Goal: Task Accomplishment & Management: Manage account settings

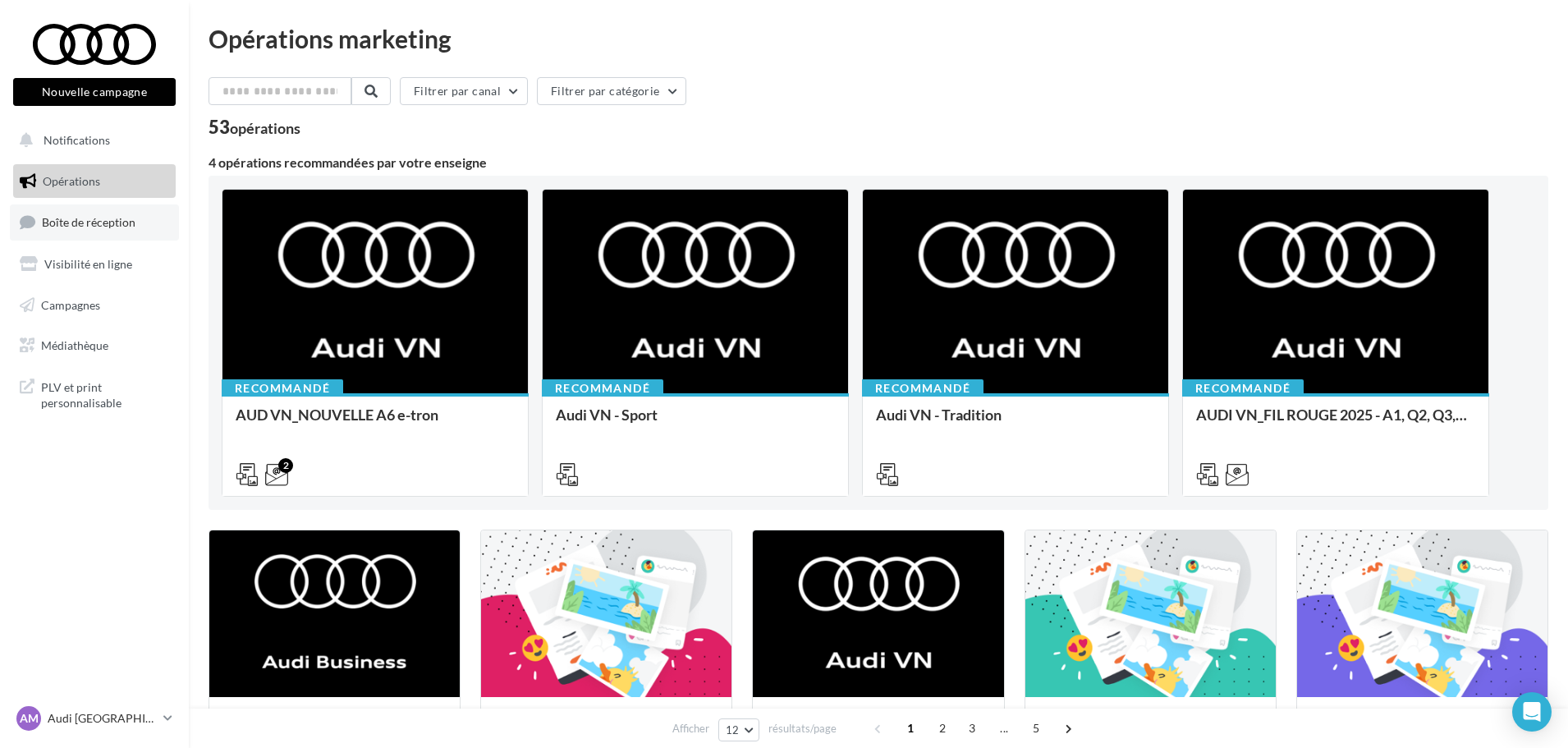
click at [104, 232] on link "Boîte de réception" at bounding box center [94, 221] width 169 height 35
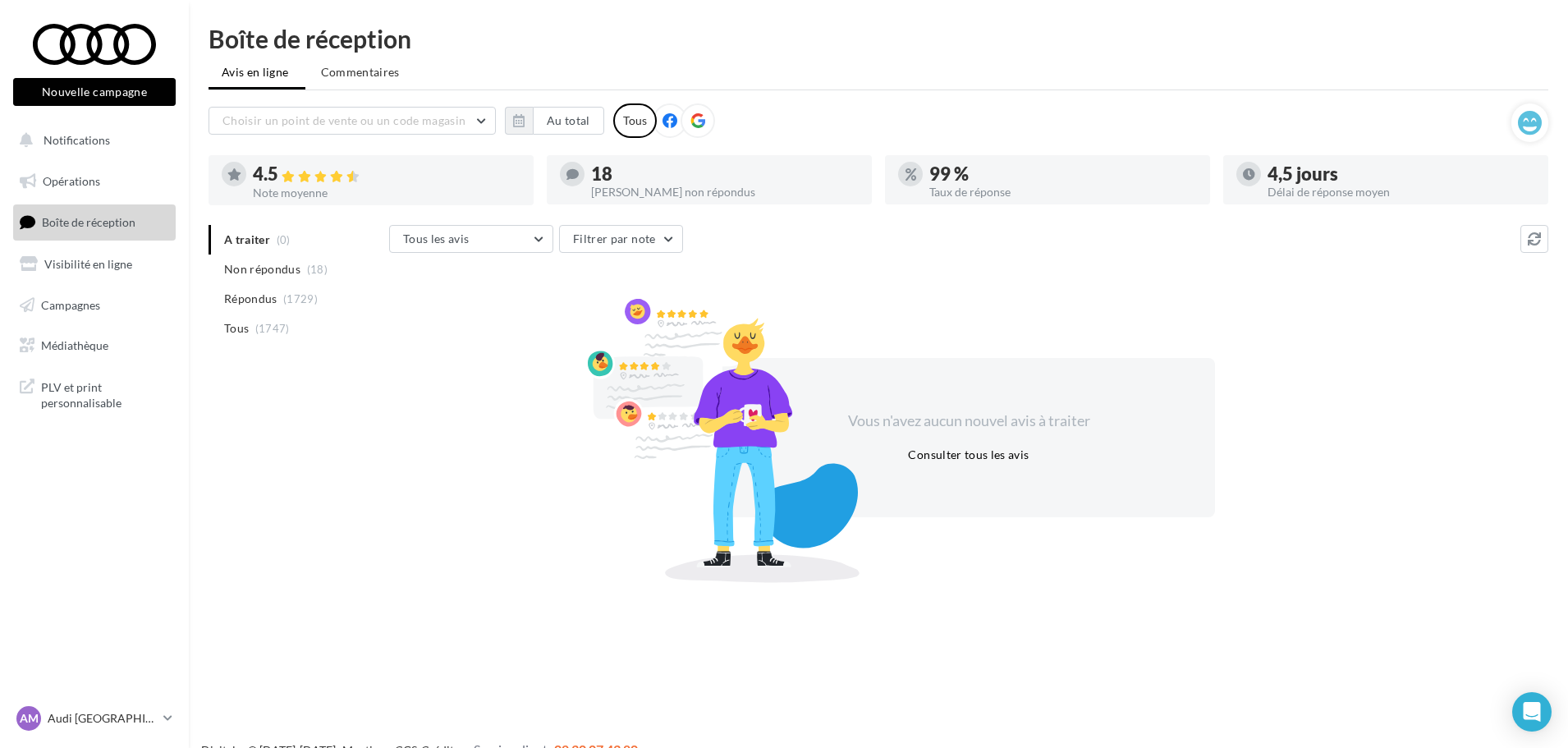
click at [281, 347] on div "A traiter (0) Non répondus (18) Répondus (1729) Tous (1747)" at bounding box center [299, 297] width 181 height 145
click at [284, 334] on span "(1747)" at bounding box center [272, 329] width 34 height 13
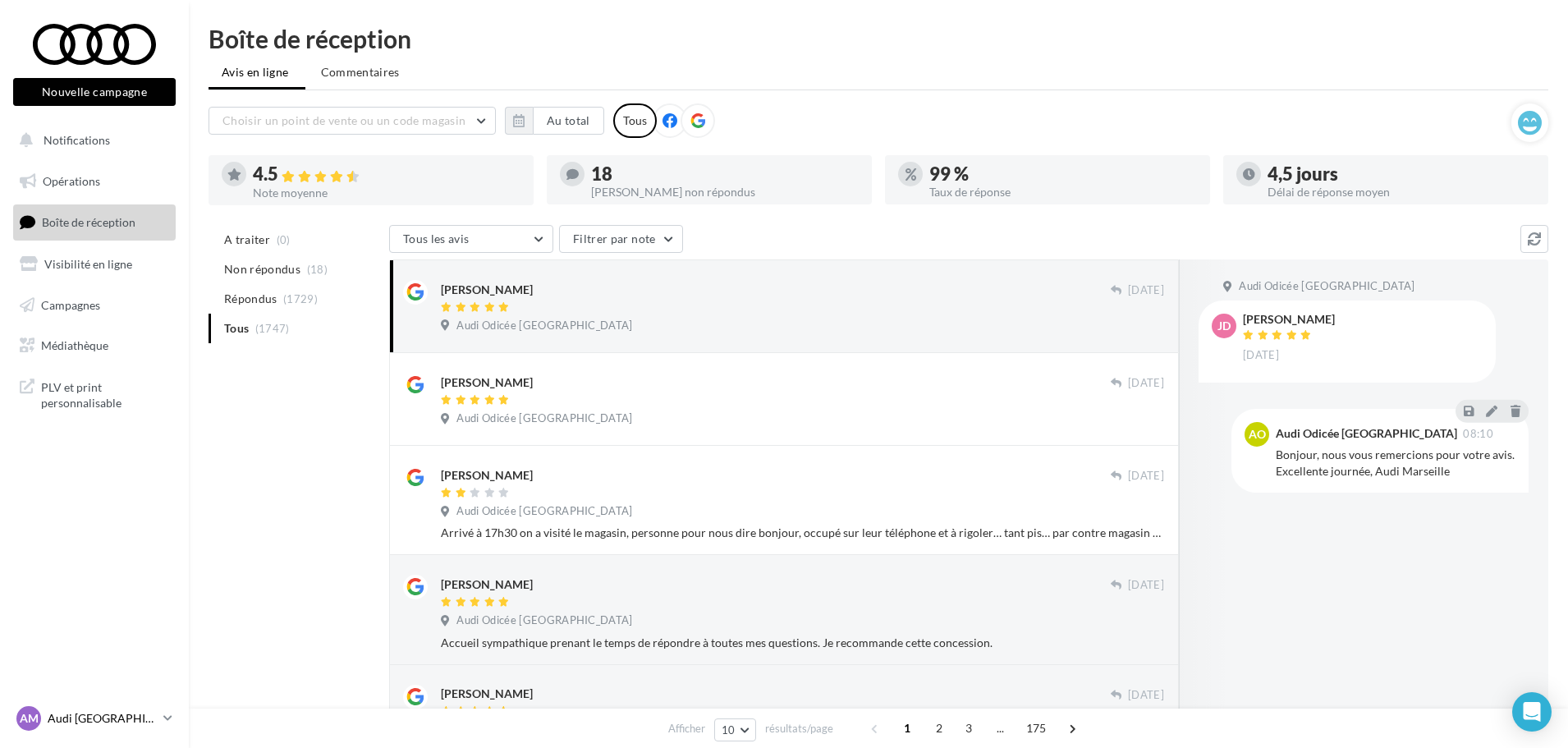
click at [111, 707] on div "AM Audi MARSEILLE audi-mars-gau" at bounding box center [86, 719] width 141 height 25
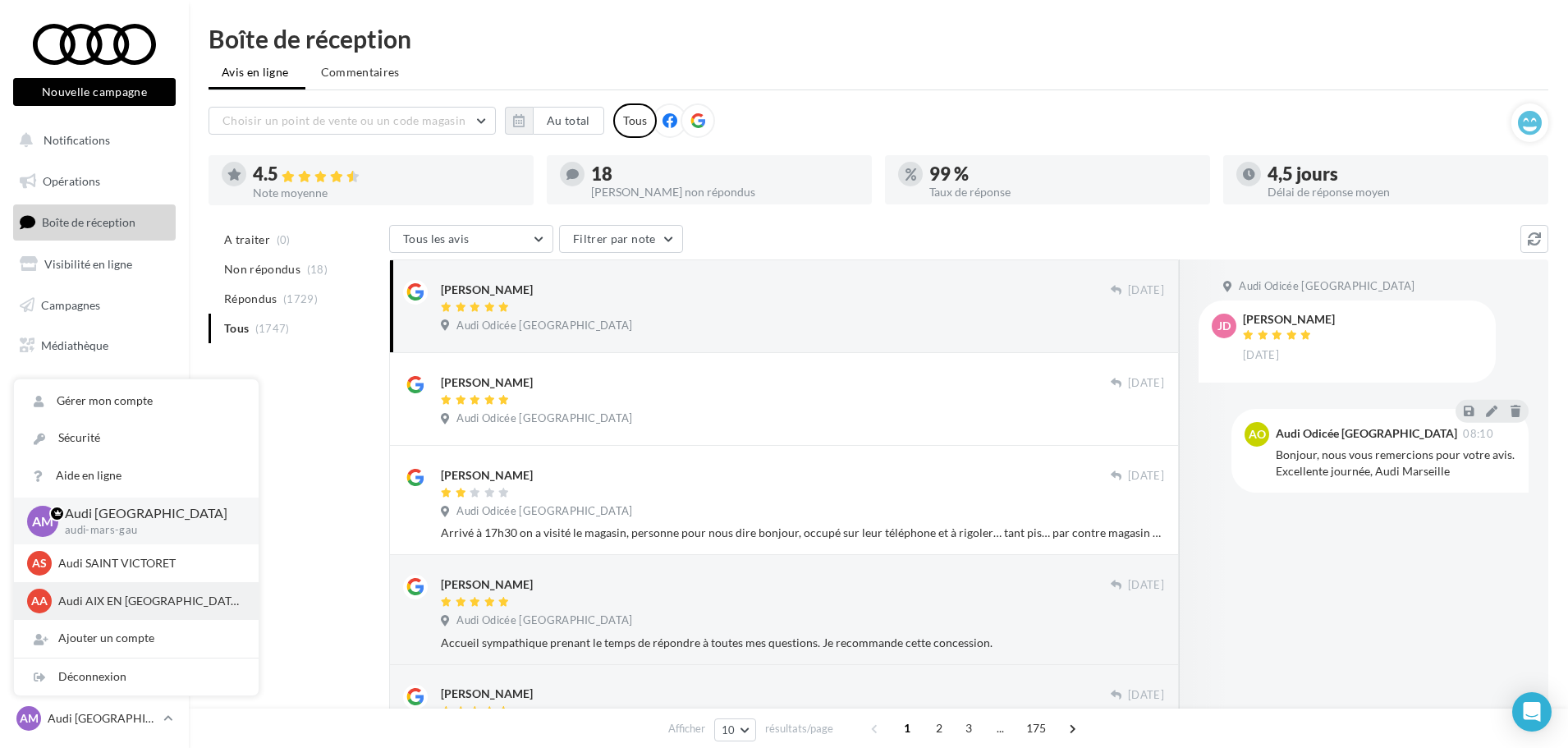
click at [126, 595] on p "Audi AIX EN PROVENCE" at bounding box center [148, 600] width 181 height 16
